Goal: Task Accomplishment & Management: Manage account settings

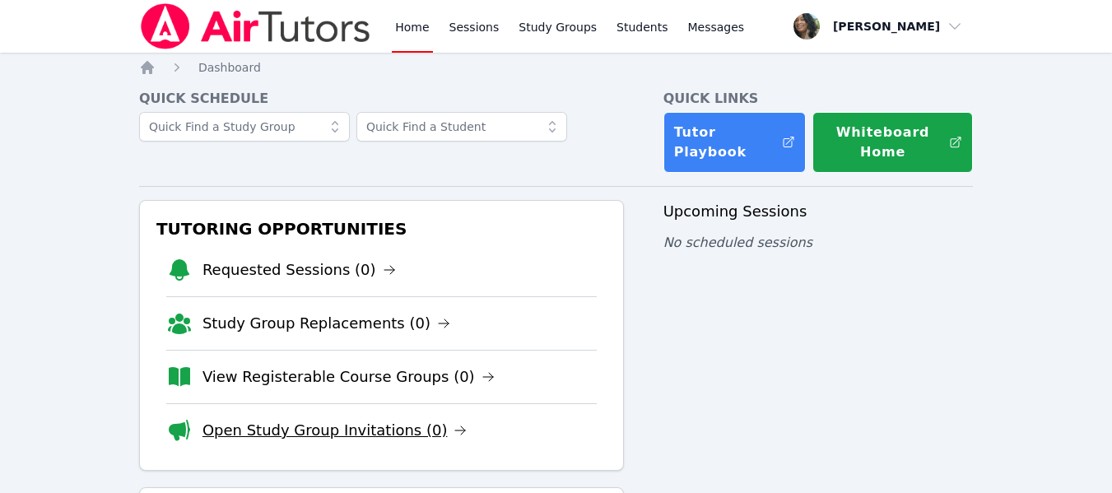
click at [370, 427] on link "Open Study Group Invitations (0)" at bounding box center [335, 430] width 265 height 23
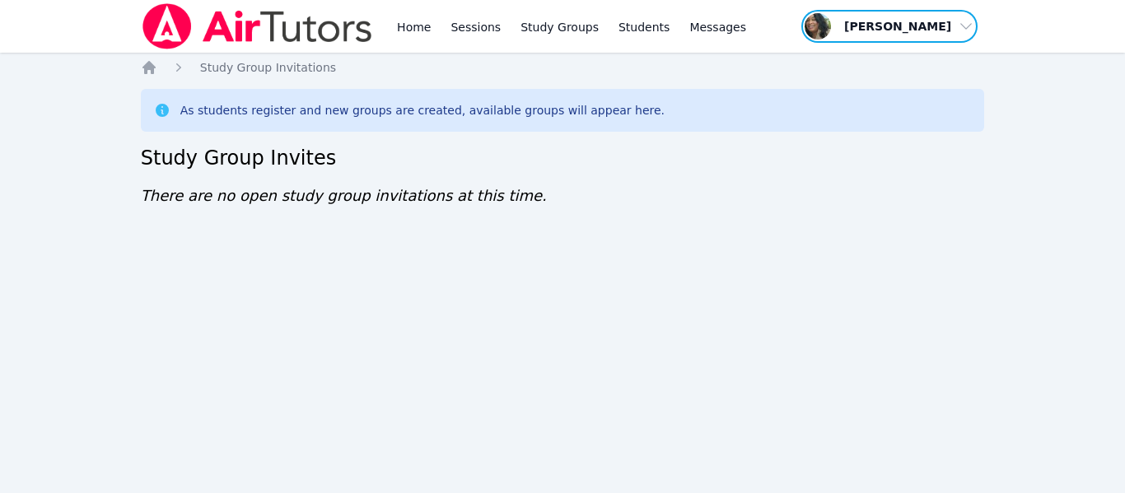
click at [881, 26] on span "button" at bounding box center [888, 26] width 179 height 36
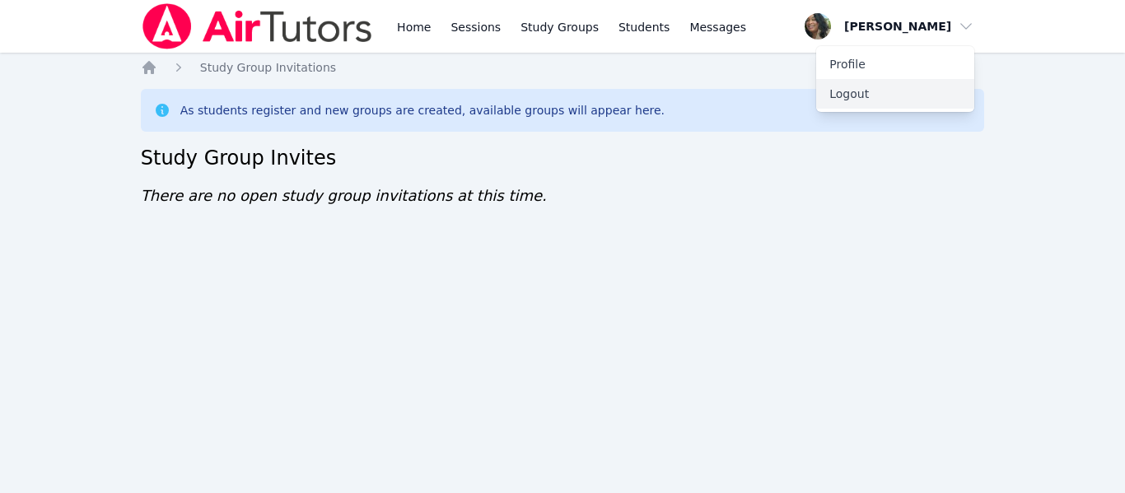
click at [841, 98] on button "Logout" at bounding box center [895, 94] width 158 height 30
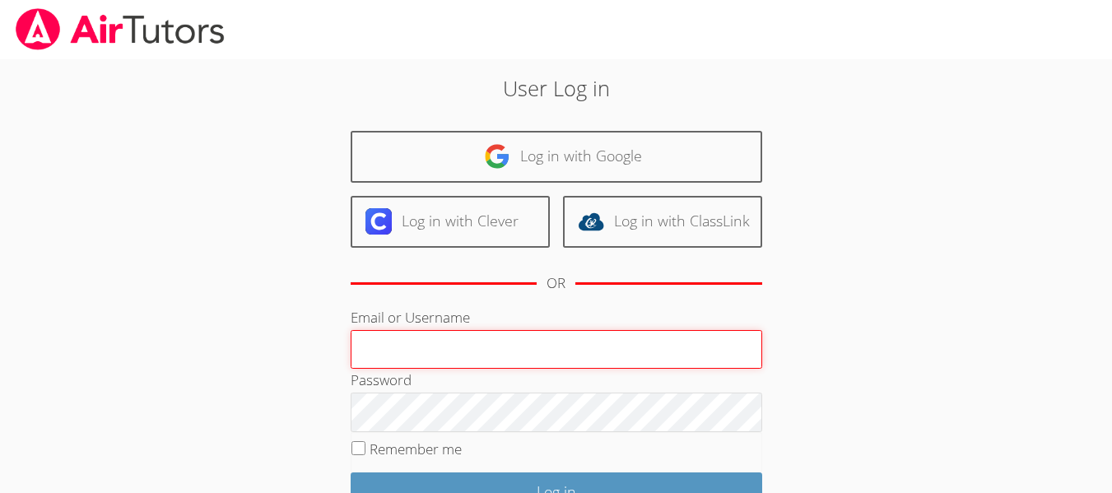
type input "mogarcia7110@gmail.com"
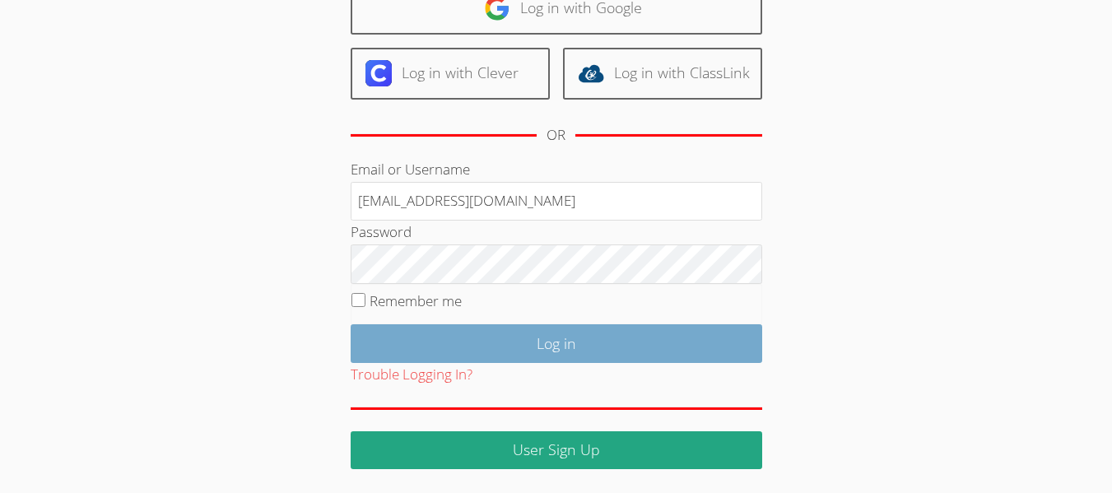
scroll to position [150, 0]
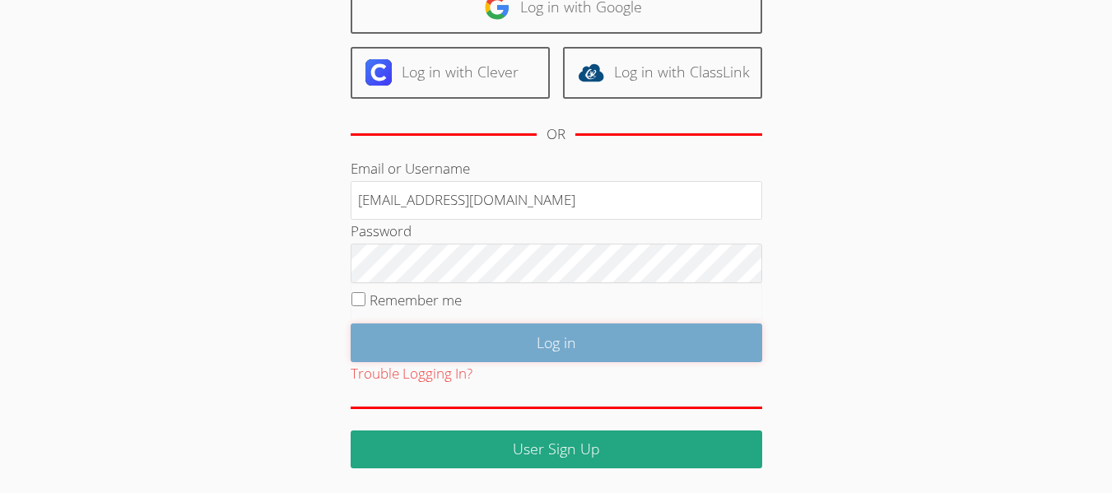
click at [537, 330] on input "Log in" at bounding box center [557, 343] width 412 height 39
